Goal: Transaction & Acquisition: Book appointment/travel/reservation

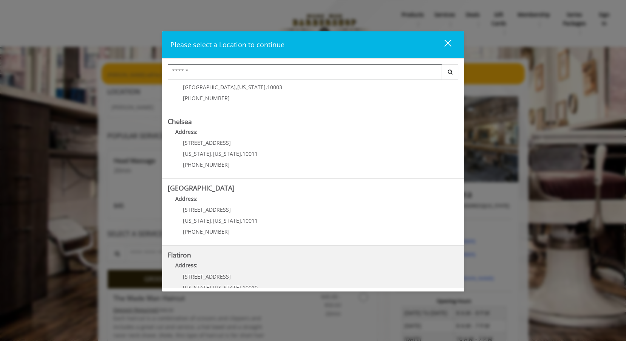
scroll to position [129, 0]
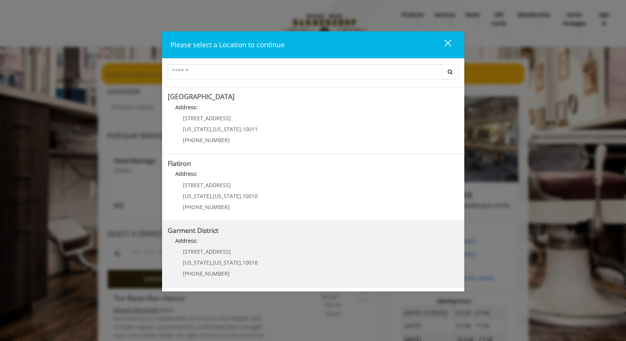
click at [288, 234] on District "Garment District Address: [STREET_ADDRESS][US_STATE][US_STATE] (212) 997-4247" at bounding box center [313, 254] width 291 height 55
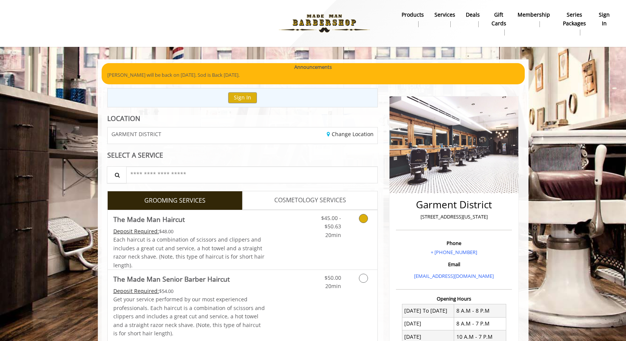
click at [361, 217] on icon "Grooming services" at bounding box center [363, 218] width 9 height 9
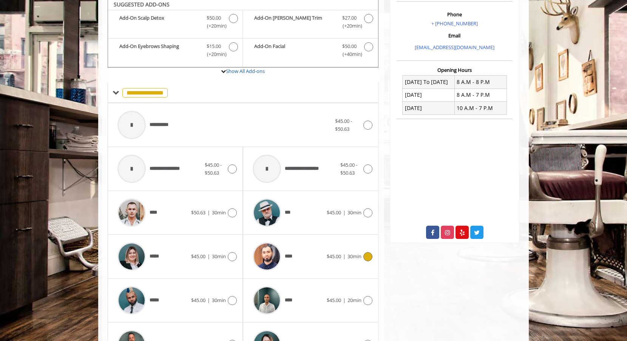
scroll to position [299, 0]
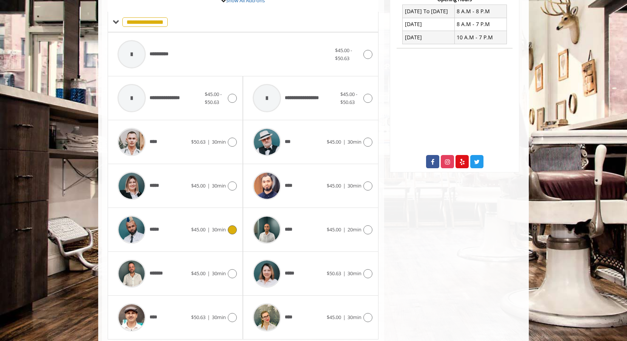
click at [222, 228] on span "30min" at bounding box center [219, 229] width 14 height 7
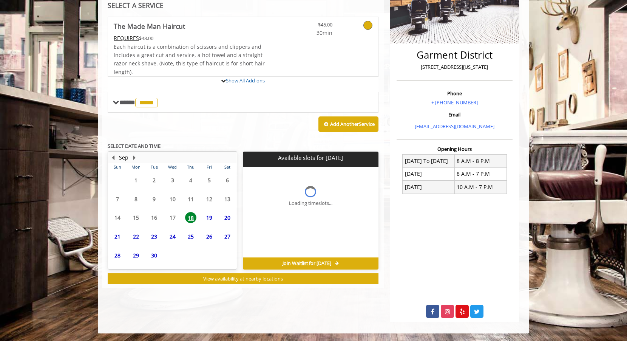
scroll to position [185, 0]
